Goal: Find specific page/section: Find specific page/section

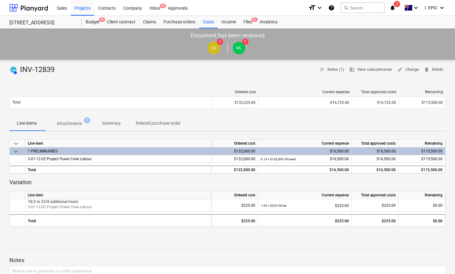
click at [43, 83] on div "AUTHORISED INV-12839 notes Notes (1) business View subcontractor edit Change de…" at bounding box center [227, 231] width 455 height 342
click at [67, 120] on p "Attachments" at bounding box center [69, 123] width 25 height 7
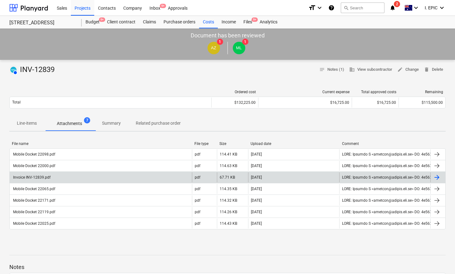
click at [128, 177] on div "Invoice INV-12839.pdf" at bounding box center [101, 178] width 182 height 10
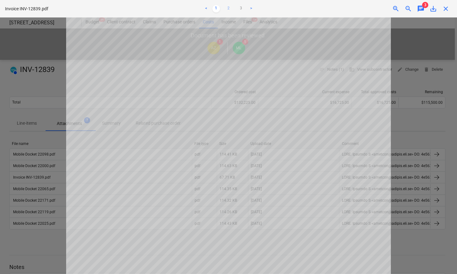
click at [227, 8] on link "2" at bounding box center [228, 8] width 7 height 7
click at [238, 8] on link "3" at bounding box center [240, 8] width 7 height 7
click at [227, 8] on link "2" at bounding box center [228, 8] width 7 height 7
click at [215, 8] on link "1" at bounding box center [215, 8] width 7 height 7
click at [35, 98] on div at bounding box center [228, 145] width 457 height 257
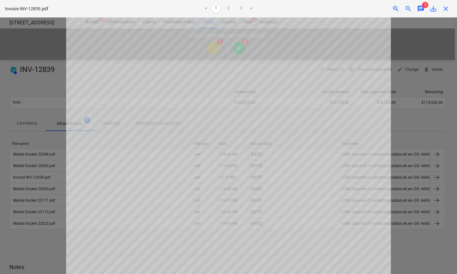
click at [15, 74] on div at bounding box center [228, 145] width 457 height 257
click at [15, 72] on div at bounding box center [228, 145] width 457 height 257
drag, startPoint x: 446, startPoint y: 6, endPoint x: 425, endPoint y: 15, distance: 22.8
click at [446, 7] on span "close" at bounding box center [445, 8] width 7 height 7
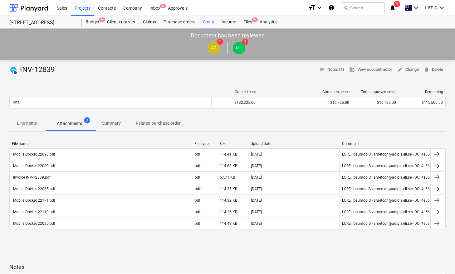
click at [50, 68] on div "AUTHORISED INV-12839" at bounding box center [33, 70] width 48 height 10
drag, startPoint x: 50, startPoint y: 68, endPoint x: 46, endPoint y: 77, distance: 9.6
click at [27, 69] on div "AUTHORISED INV-12839" at bounding box center [33, 70] width 48 height 10
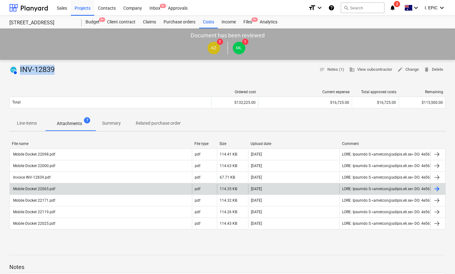
copy div "INV-12839"
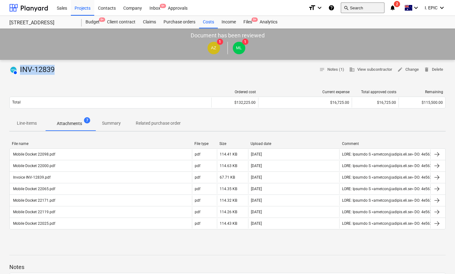
click at [362, 7] on button "search Search" at bounding box center [363, 7] width 44 height 11
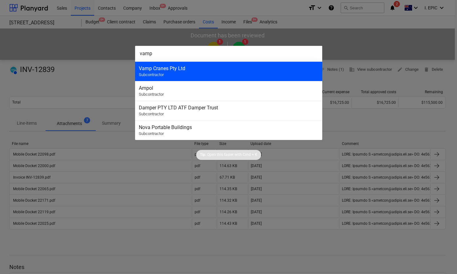
type input "vamp"
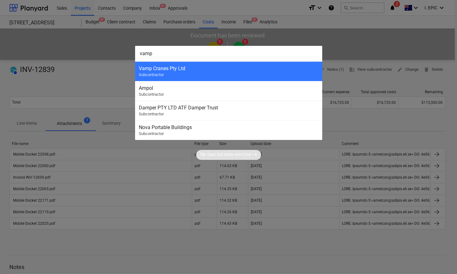
click at [278, 71] on div "Vamp Cranes Pty Ltd Subcontractor" at bounding box center [228, 71] width 187 height 20
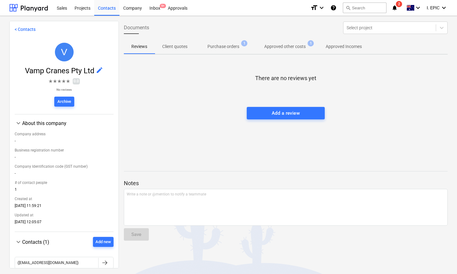
click at [230, 46] on p "Purchase orders" at bounding box center [223, 46] width 32 height 7
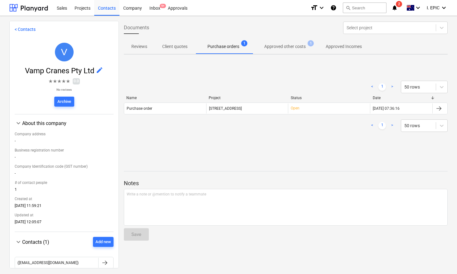
click at [275, 46] on p "Approved other costs" at bounding box center [284, 46] width 41 height 7
click at [393, 9] on icon "notifications" at bounding box center [395, 7] width 6 height 7
click at [229, 25] on div "Documents Select project" at bounding box center [285, 27] width 329 height 17
click at [171, 23] on div "Documents Select project" at bounding box center [285, 27] width 329 height 17
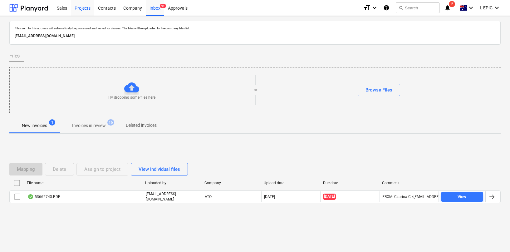
click at [83, 11] on div "Projects" at bounding box center [82, 8] width 23 height 16
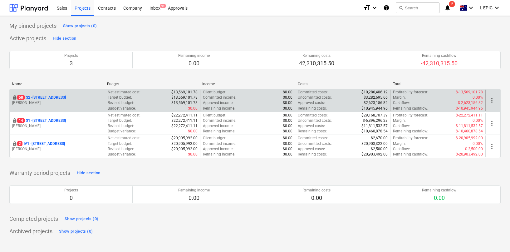
click at [62, 98] on p "[STREET_ADDRESS]" at bounding box center [41, 97] width 49 height 5
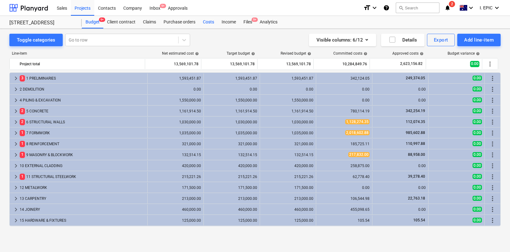
click at [212, 21] on div "Costs" at bounding box center [208, 22] width 19 height 12
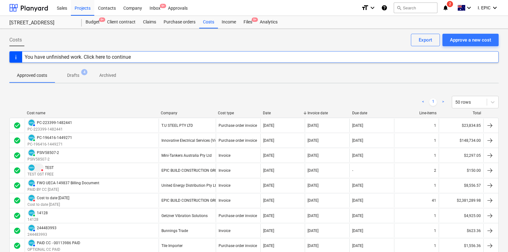
click at [73, 75] on p "Drafts" at bounding box center [73, 75] width 12 height 7
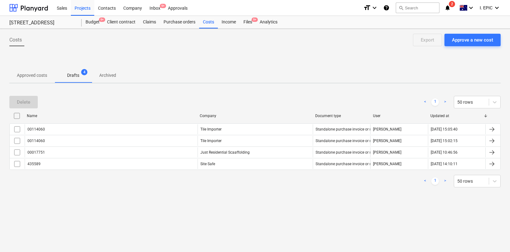
click at [99, 77] on span "Archived" at bounding box center [108, 75] width 32 height 10
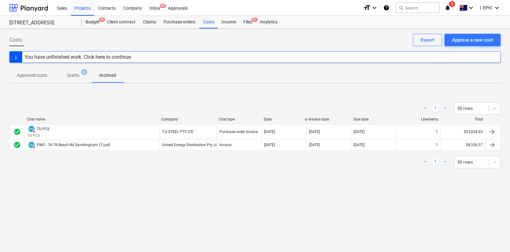
click at [73, 75] on p "Drafts" at bounding box center [73, 75] width 12 height 7
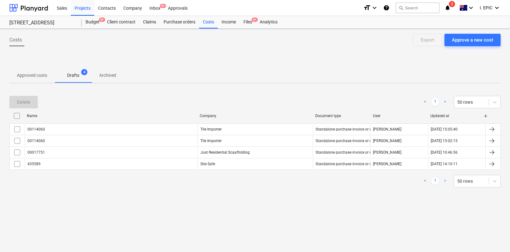
click at [28, 73] on p "Approved costs" at bounding box center [32, 75] width 30 height 7
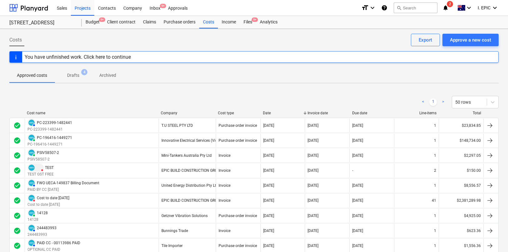
click at [259, 87] on div "Costs Approve a new cost Export You have unfinished work. Click here to continu…" at bounding box center [254, 181] width 508 height 304
click at [113, 72] on p "Archived" at bounding box center [107, 75] width 17 height 7
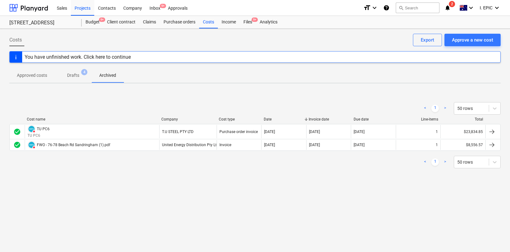
click at [107, 178] on div "< 1 > 50 rows Cost name Company Cost type Date Invoice date Due date Line-items…" at bounding box center [254, 135] width 491 height 94
click at [142, 199] on div "Costs Approve a new cost Export You have unfinished work. Click here to continu…" at bounding box center [255, 140] width 510 height 223
